Goal: Navigation & Orientation: Find specific page/section

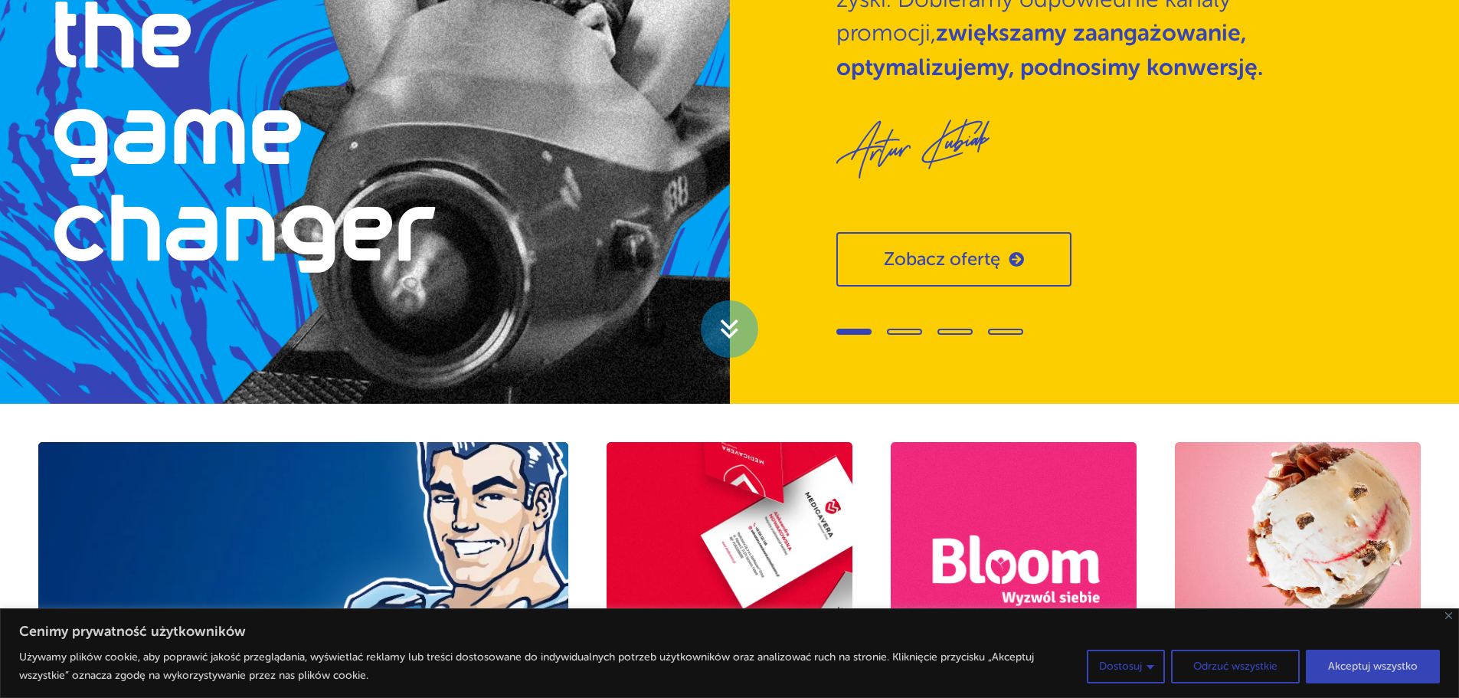
scroll to position [536, 0]
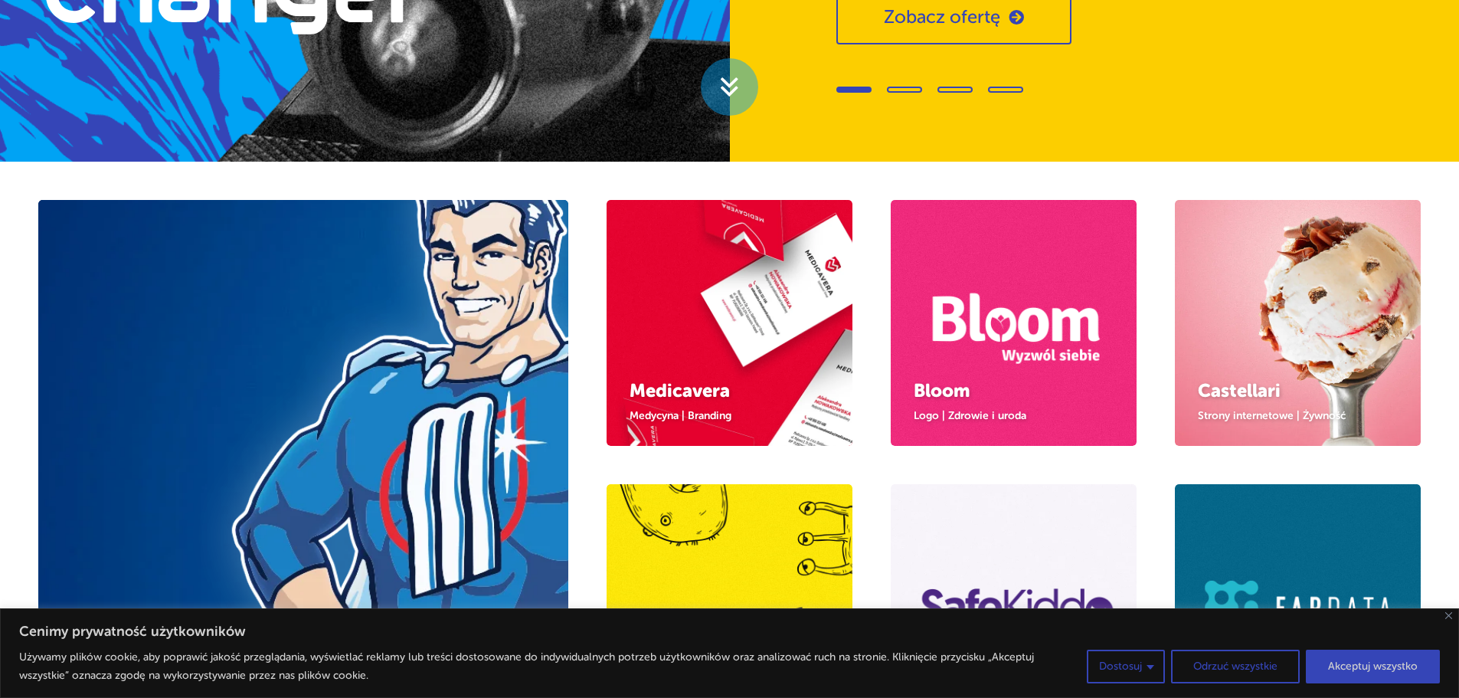
click at [1451, 617] on div "Cenimy prywatność użytkowników Używamy plików cookie, aby poprawić jakość przeg…" at bounding box center [729, 653] width 1459 height 90
click at [1450, 617] on img "Blisko" at bounding box center [1448, 615] width 7 height 7
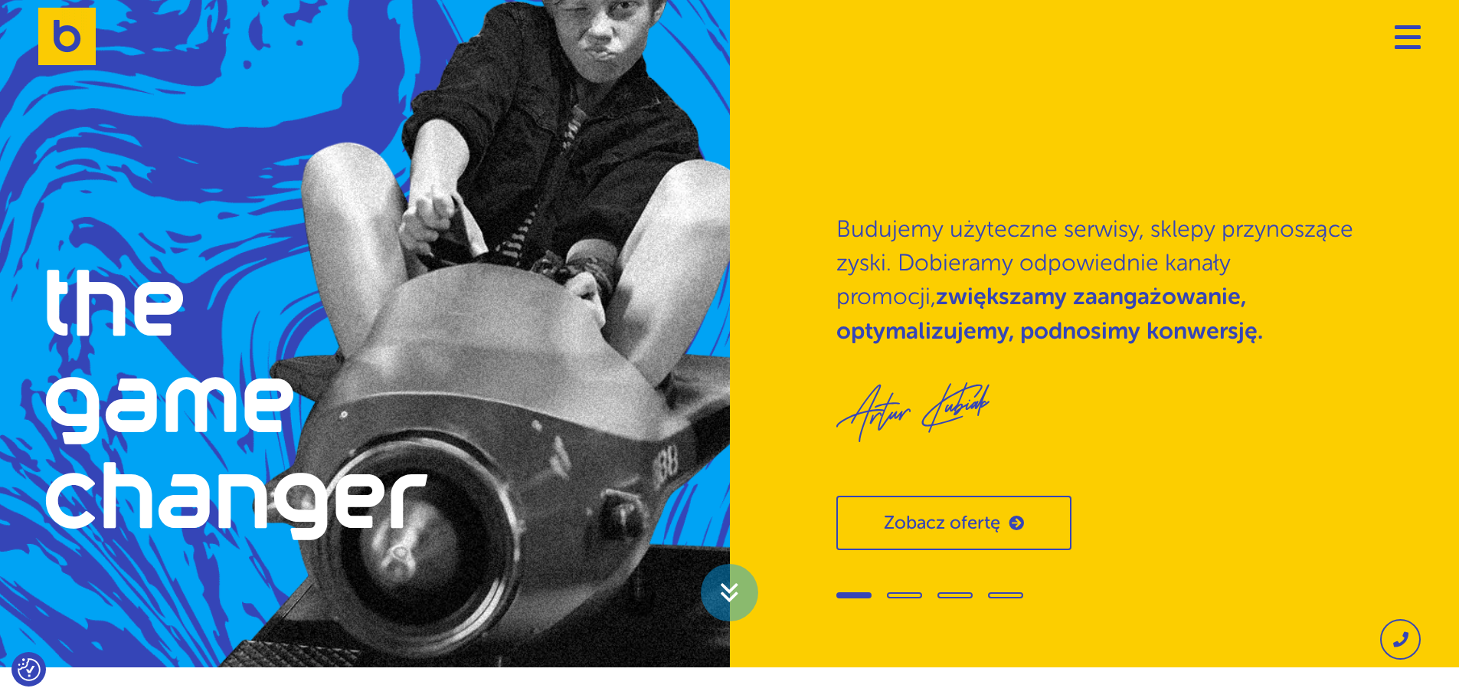
scroll to position [0, 0]
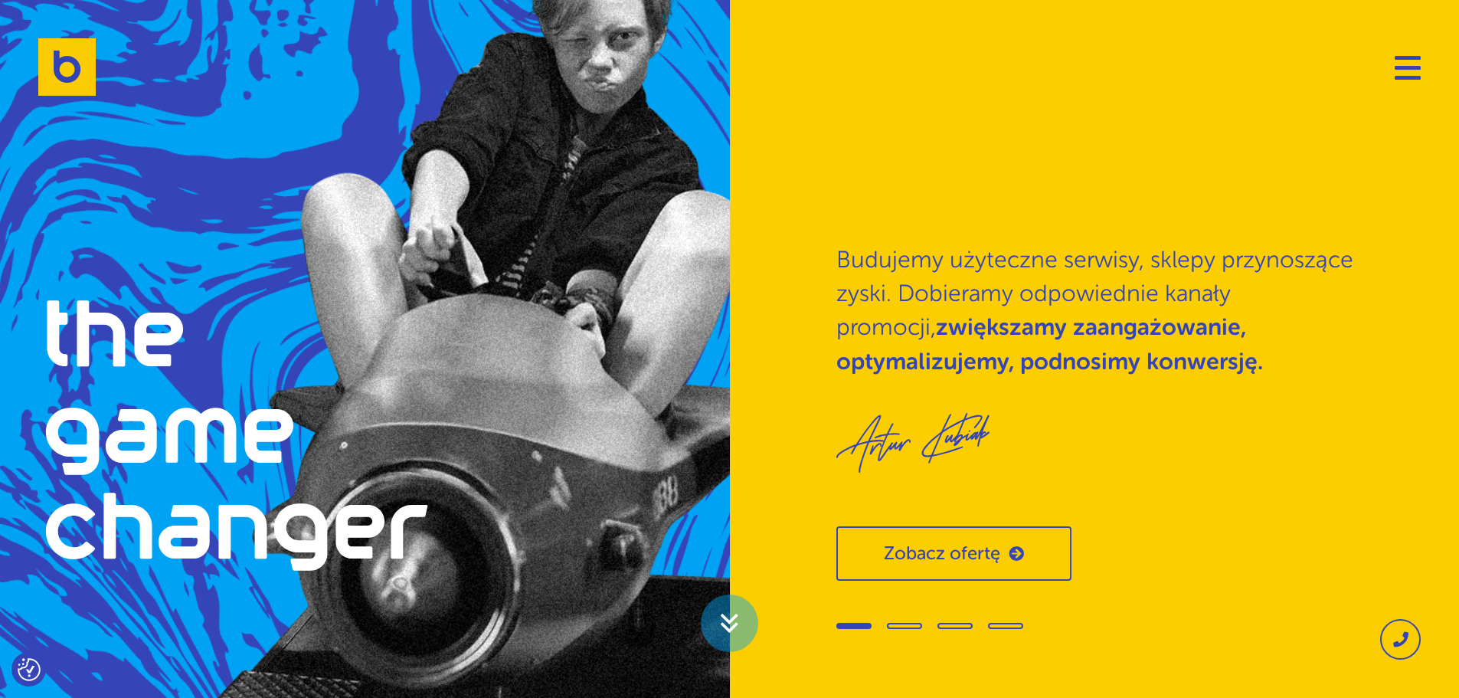
click at [937, 629] on div at bounding box center [1096, 624] width 521 height 22
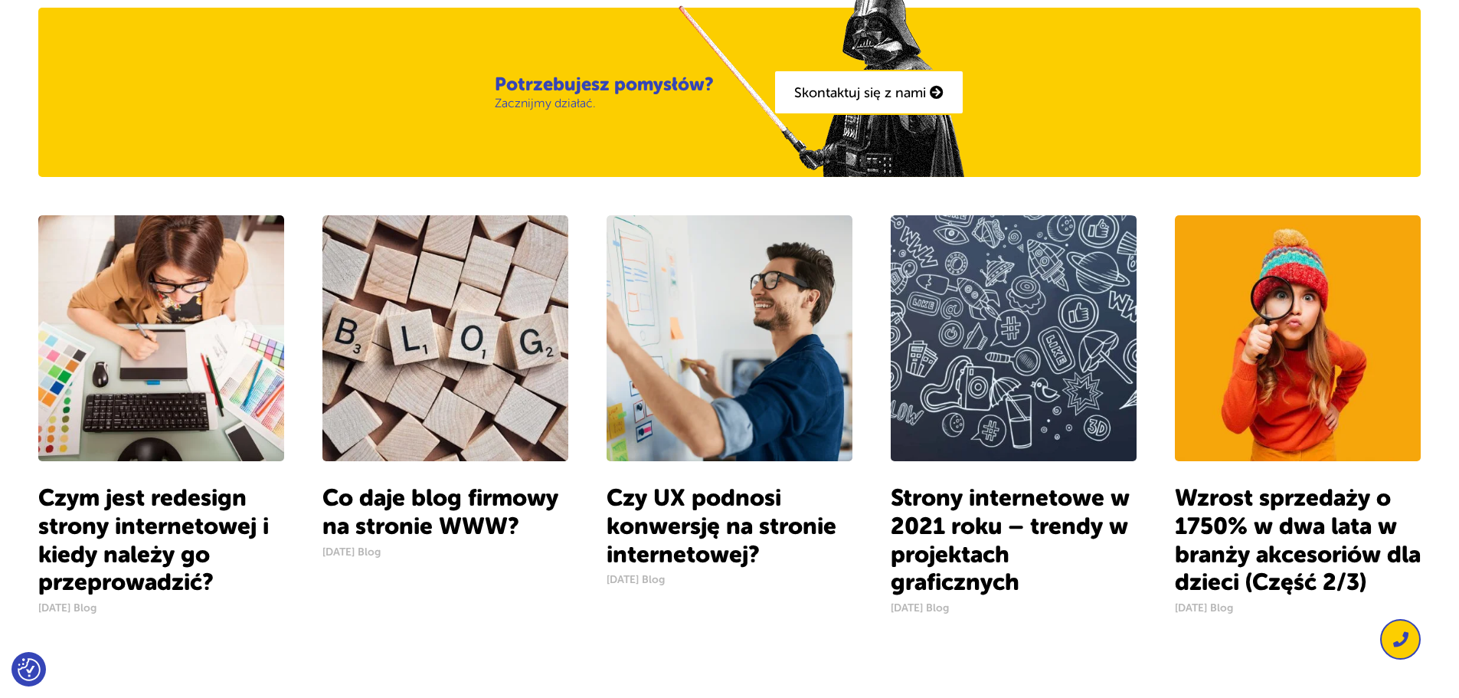
scroll to position [1379, 0]
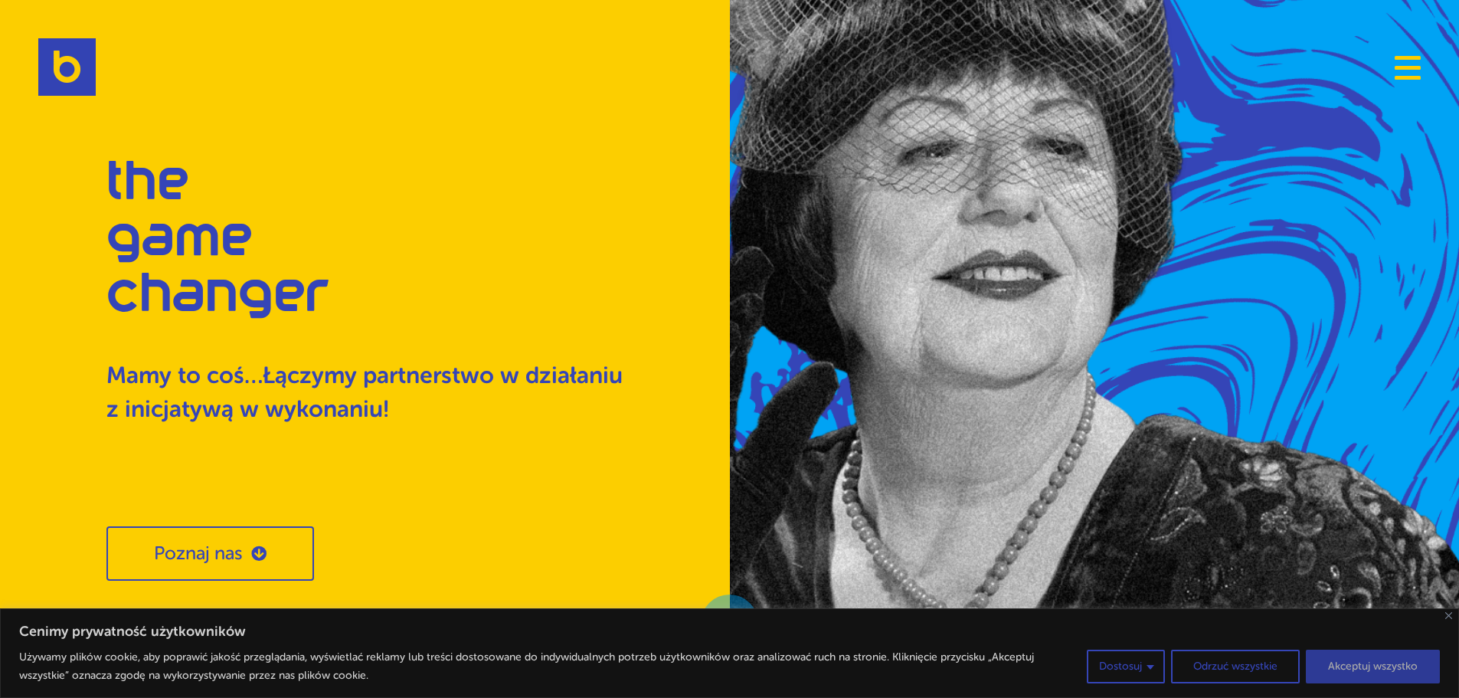
click at [1349, 672] on button "Akceptuj wszystko" at bounding box center [1373, 666] width 134 height 34
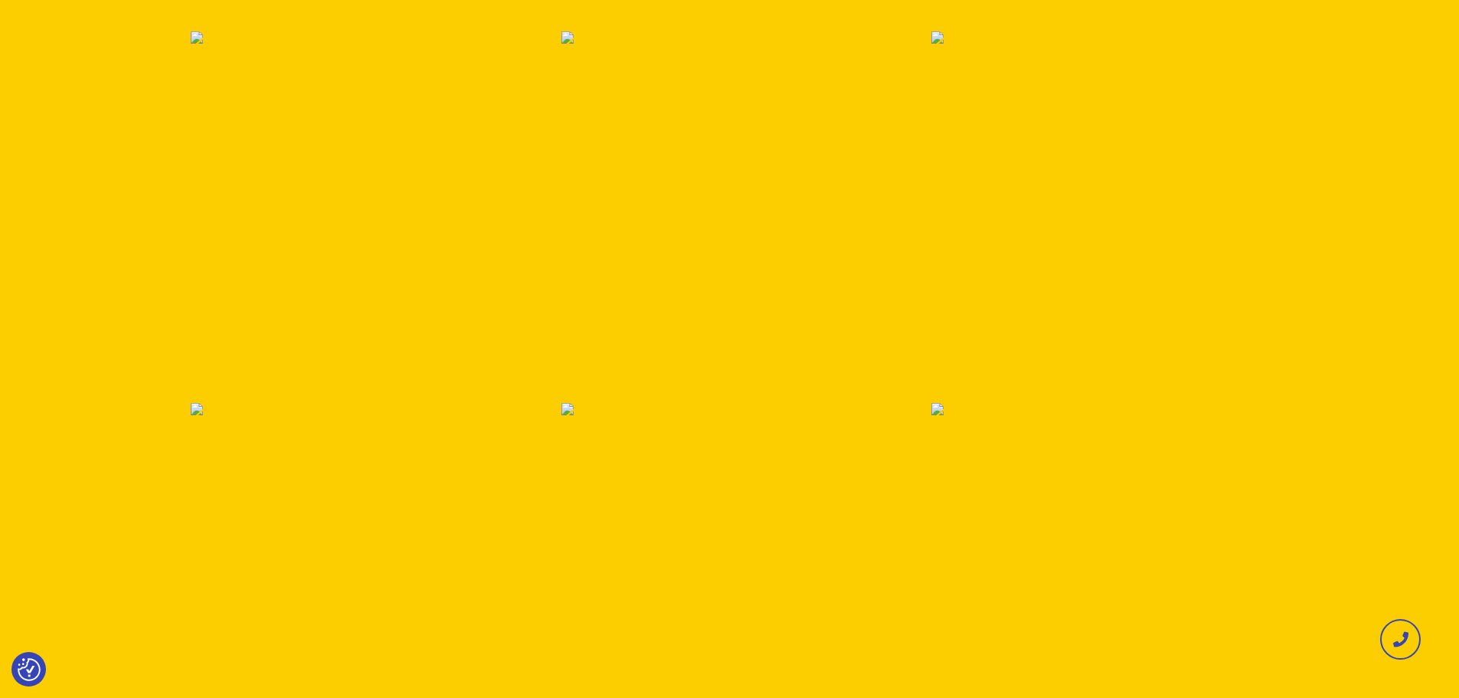
scroll to position [2068, 0]
